Goal: Information Seeking & Learning: Learn about a topic

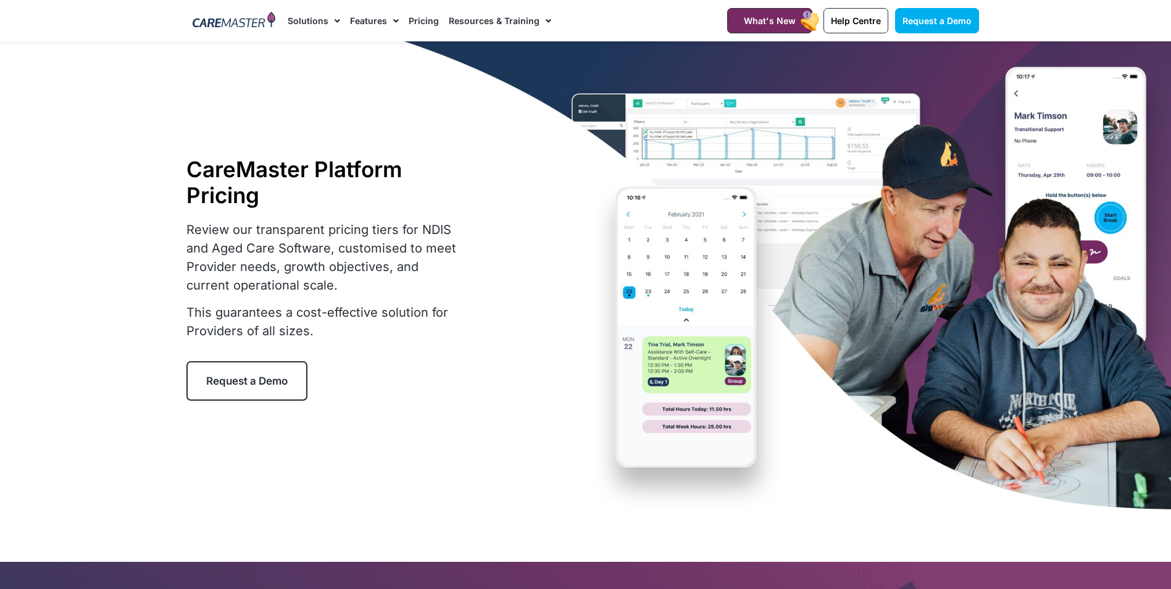
click at [254, 31] on div at bounding box center [234, 20] width 96 height 41
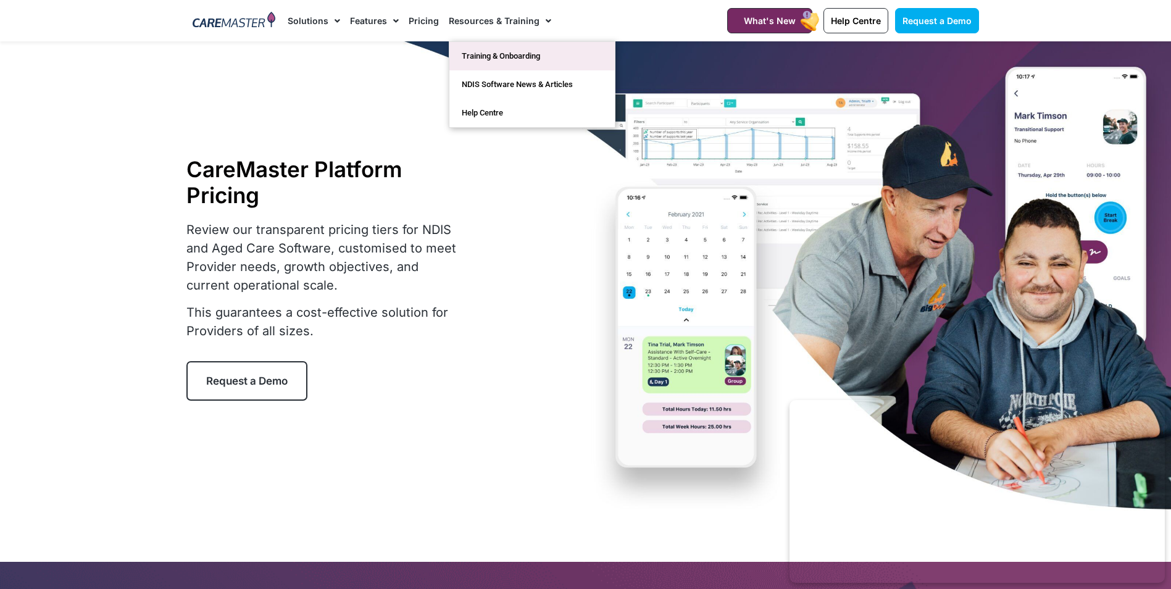
click at [482, 56] on link "Training & Onboarding" at bounding box center [531, 56] width 165 height 28
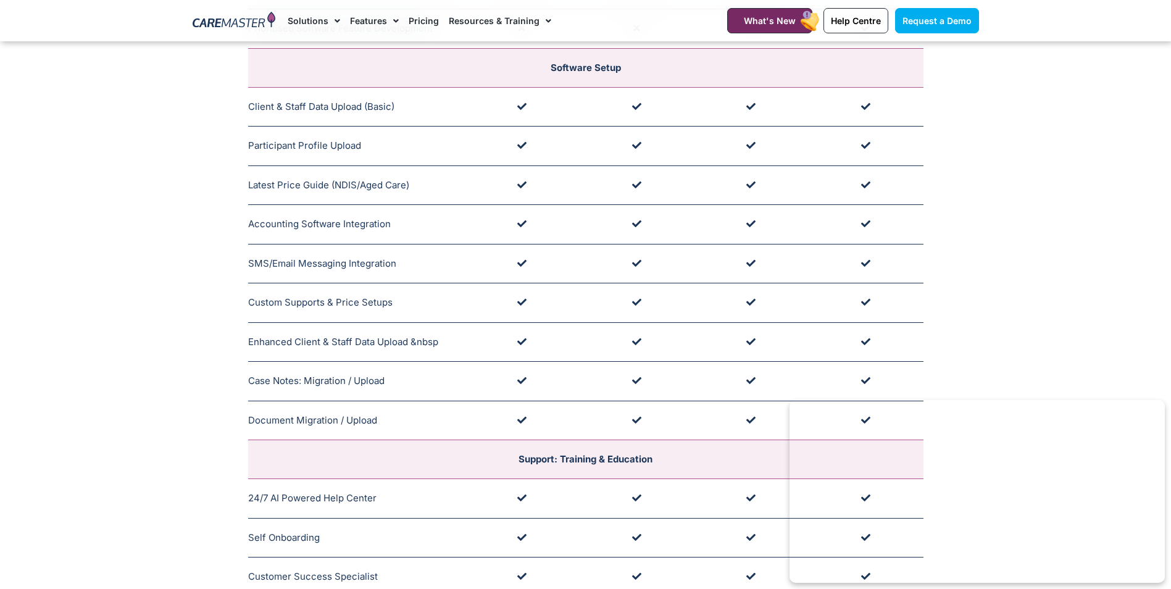
scroll to position [679, 0]
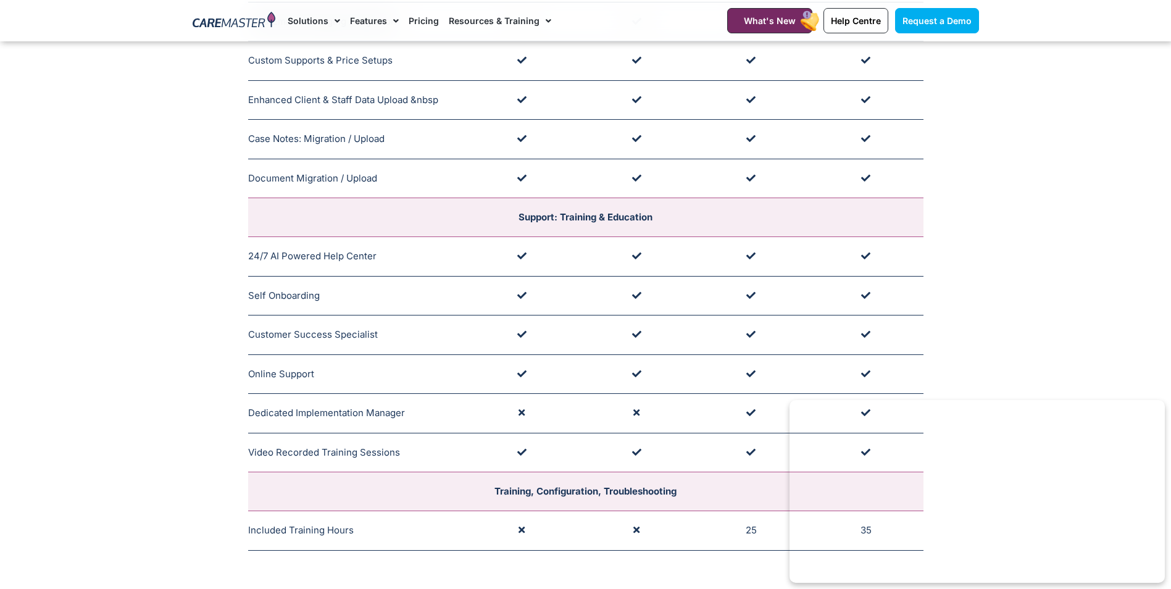
drag, startPoint x: 1077, startPoint y: 146, endPoint x: 1080, endPoint y: 111, distance: 35.9
click at [1077, 148] on section "Onboarding Package (contents) Sprout + Grow + Bloom + Harvest + Business Size (…" at bounding box center [585, 16] width 1171 height 1081
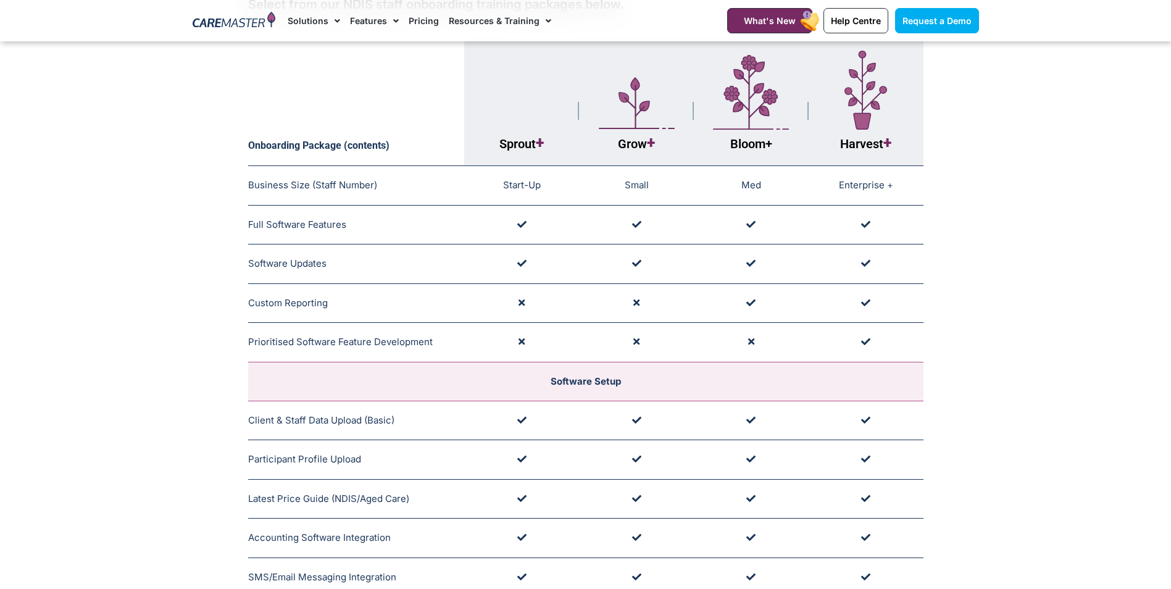
scroll to position [0, 0]
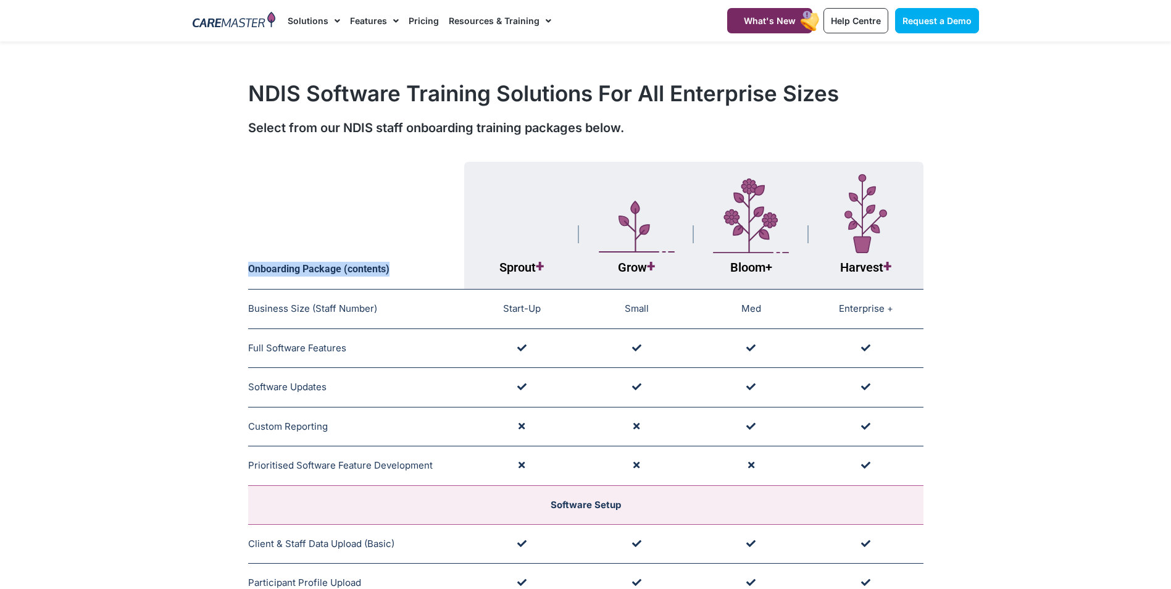
drag, startPoint x: 235, startPoint y: 265, endPoint x: 420, endPoint y: 265, distance: 185.9
drag, startPoint x: 420, startPoint y: 265, endPoint x: 390, endPoint y: 162, distance: 107.0
click at [390, 162] on th "Onboarding Package (contents)" at bounding box center [356, 226] width 217 height 128
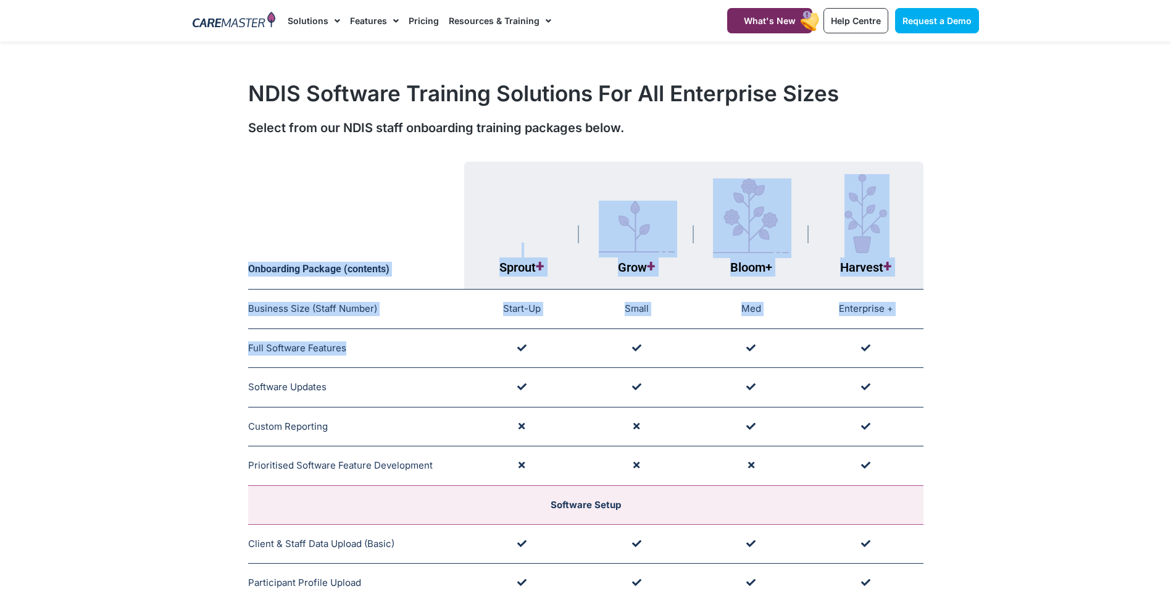
drag, startPoint x: 241, startPoint y: 346, endPoint x: 366, endPoint y: 350, distance: 124.2
drag, startPoint x: 366, startPoint y: 350, endPoint x: 44, endPoint y: 370, distance: 322.3
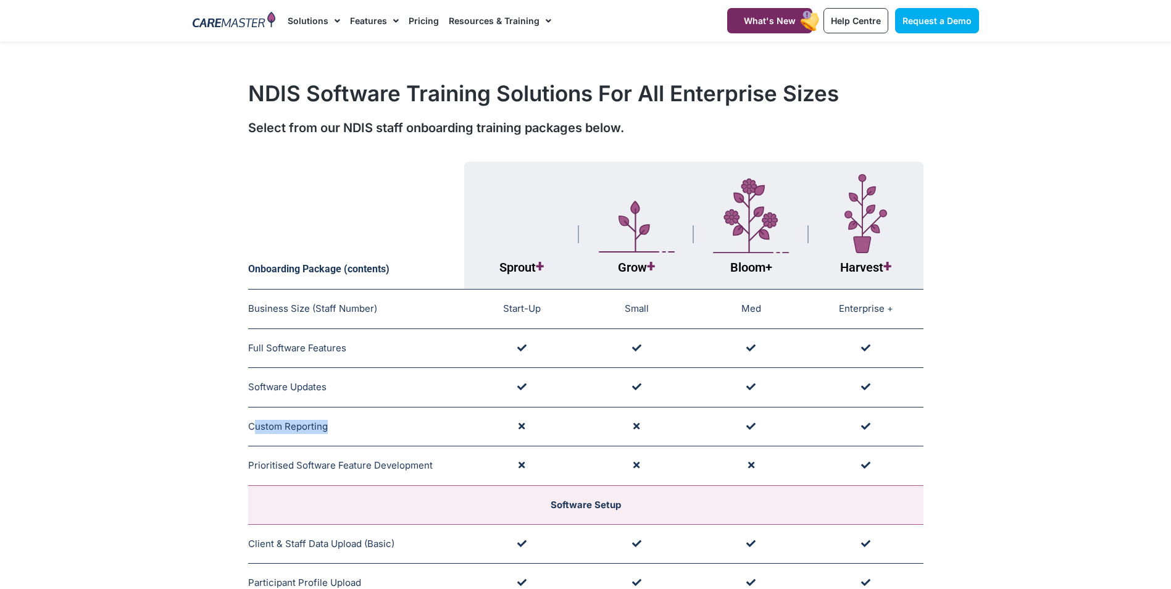
drag, startPoint x: 253, startPoint y: 426, endPoint x: 424, endPoint y: 437, distance: 170.7
click at [424, 437] on td "Custom Reporting Applicable to Training Packages Designed for Large Providers." at bounding box center [356, 427] width 217 height 40
drag, startPoint x: 253, startPoint y: 462, endPoint x: 447, endPoint y: 462, distance: 194.5
click at [447, 462] on td "Prioritised Software Feature Development Enterprise Level Only (Costs May Apply)" at bounding box center [356, 466] width 217 height 40
click at [506, 14] on link "Resources & Training" at bounding box center [500, 20] width 102 height 41
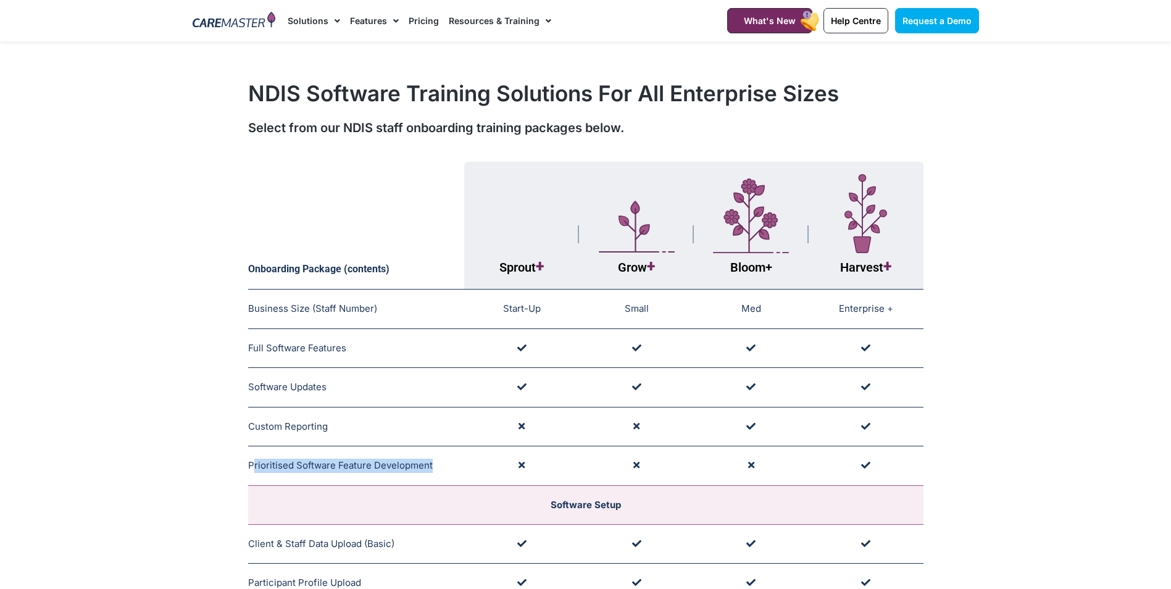
click at [506, 27] on link "Resources & Training" at bounding box center [500, 20] width 102 height 41
click at [422, 19] on link "Pricing" at bounding box center [424, 20] width 30 height 41
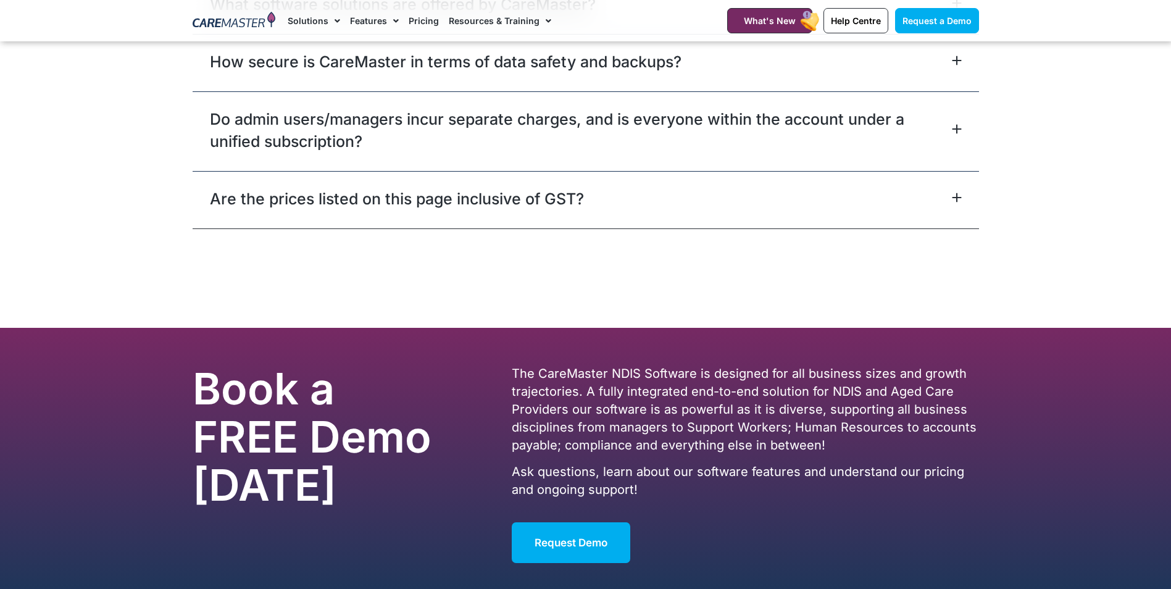
scroll to position [5804, 0]
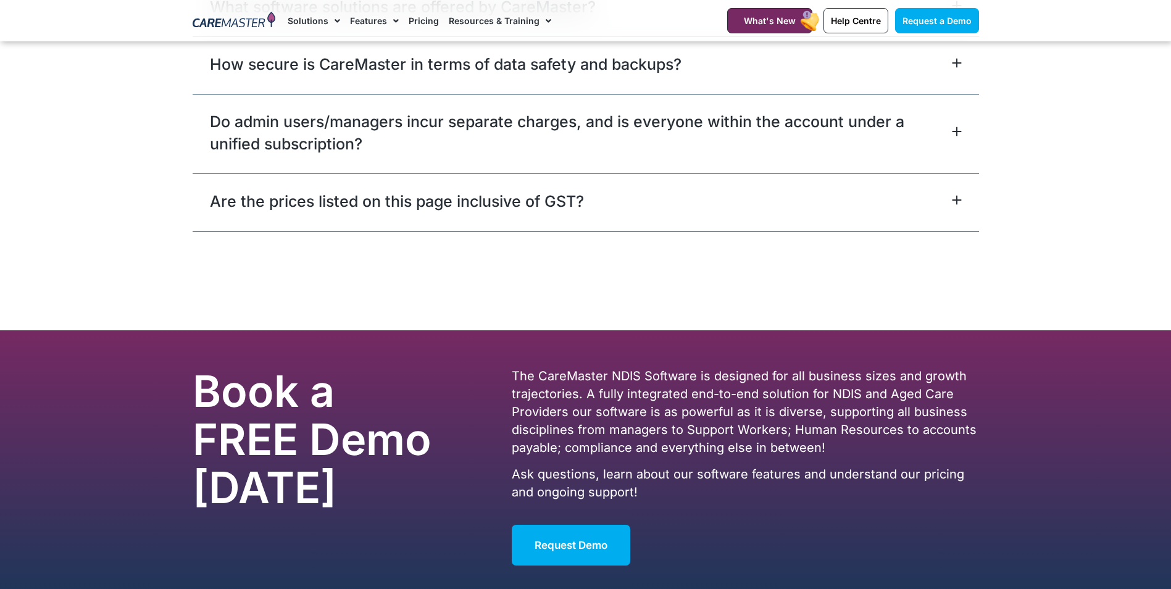
click at [213, 17] on img at bounding box center [234, 21] width 83 height 19
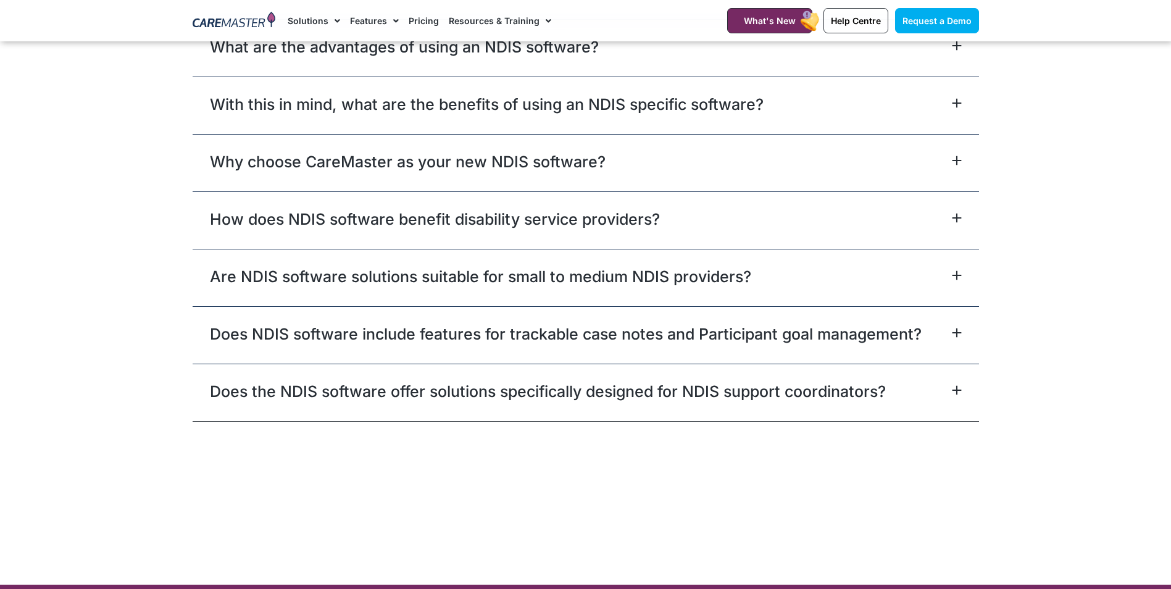
scroll to position [7239, 0]
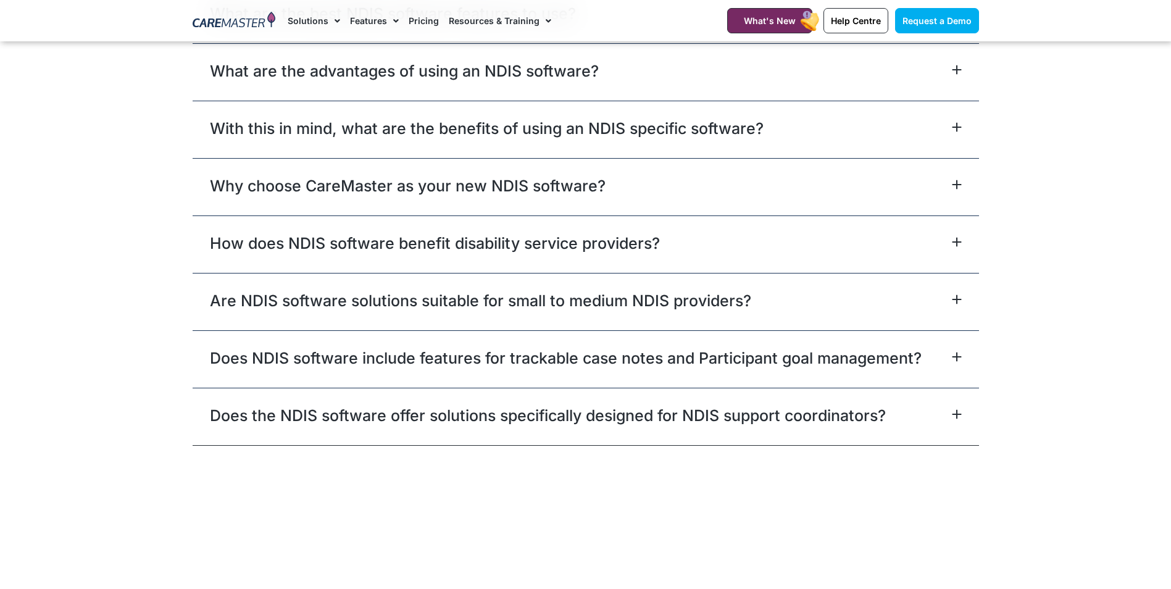
click at [120, 23] on section "Request a Demo Solutions AI Roster Optimiser NDIS Software for Small Providers …" at bounding box center [585, 20] width 1171 height 41
